Goal: Task Accomplishment & Management: Manage account settings

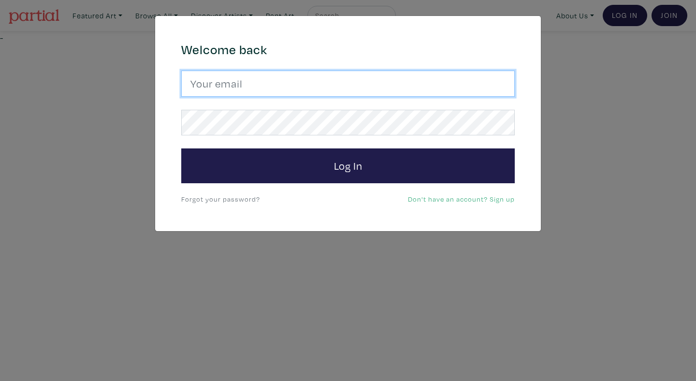
click at [346, 81] on input "email" at bounding box center [348, 84] width 334 height 26
type input "anoomub45@gmail.com"
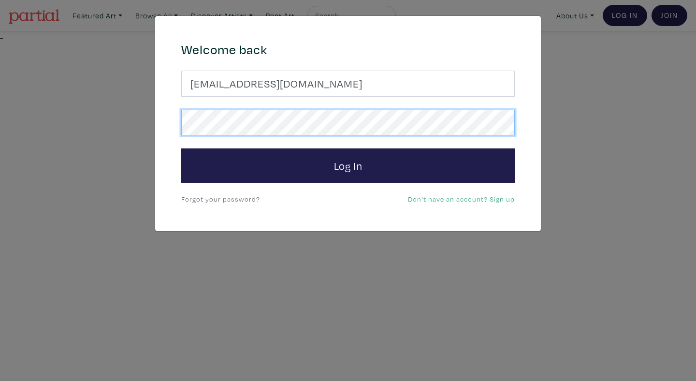
click at [181, 148] on button "Log In" at bounding box center [348, 165] width 334 height 35
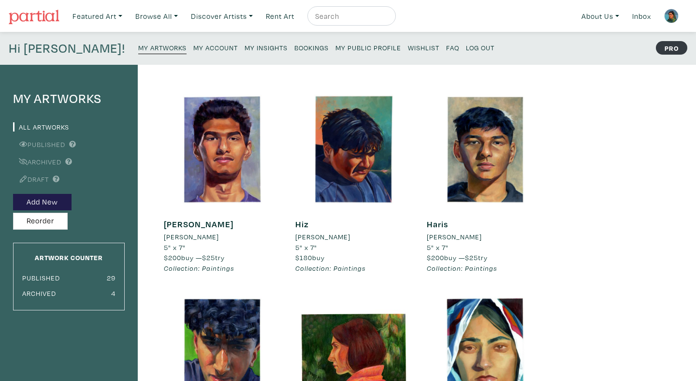
click at [245, 42] on link "My Insights" at bounding box center [266, 47] width 43 height 13
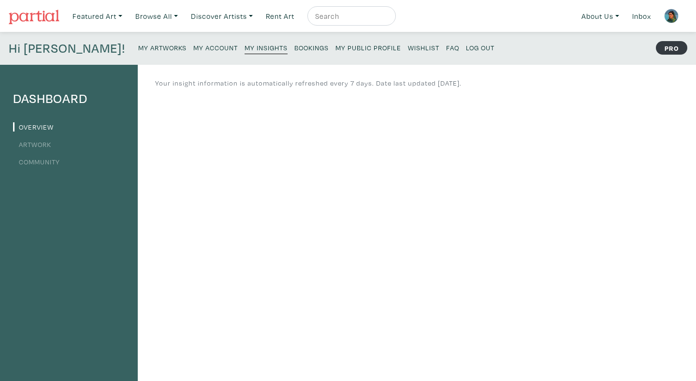
click at [336, 51] on small "My Public Profile" at bounding box center [369, 47] width 66 height 9
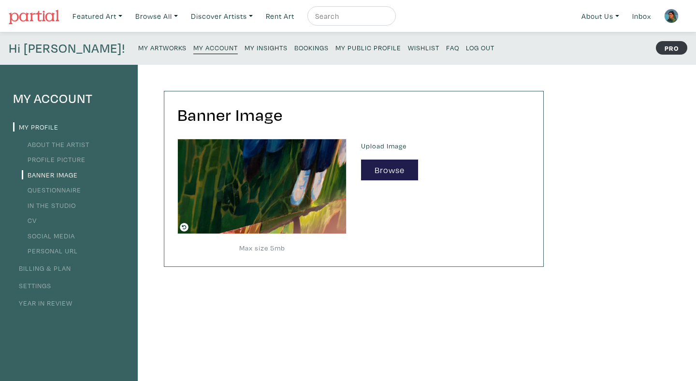
click at [245, 42] on link "My Insights" at bounding box center [266, 47] width 43 height 13
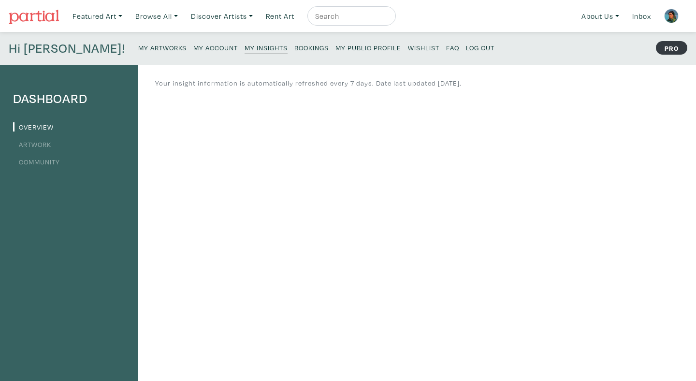
click at [295, 47] on small "Bookings" at bounding box center [312, 47] width 34 height 9
